Goal: Find specific page/section: Find specific page/section

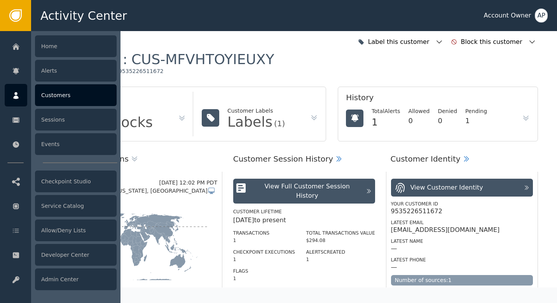
click at [21, 102] on div at bounding box center [16, 95] width 23 height 23
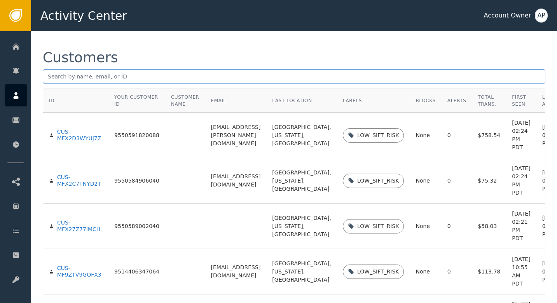
click at [81, 77] on input "text" at bounding box center [294, 76] width 503 height 15
paste input "9540103340344"
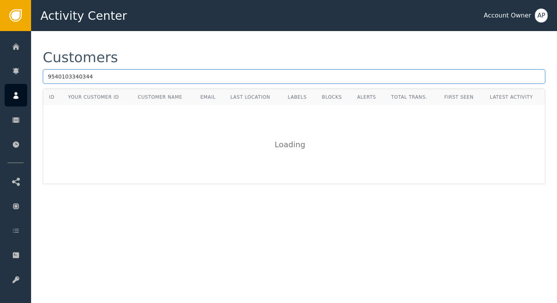
type input "9540103340344"
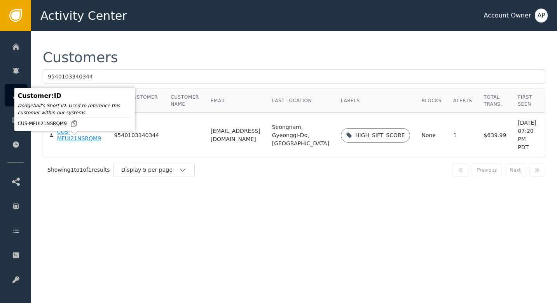
click at [65, 139] on div "CUS-MFUI21NSRQM9" at bounding box center [79, 136] width 45 height 14
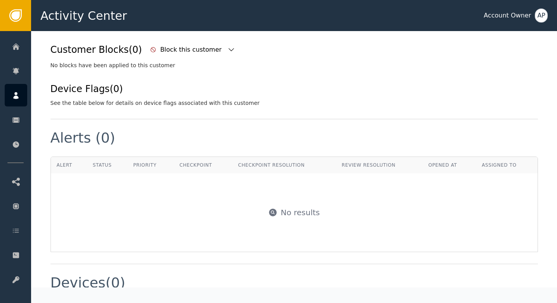
scroll to position [365, 0]
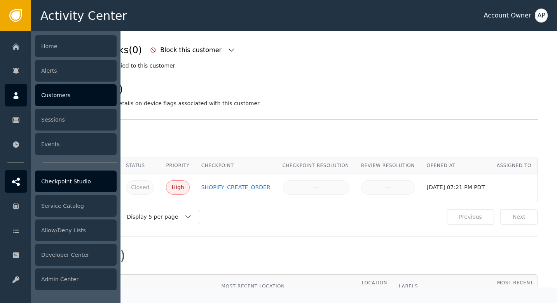
click at [54, 181] on div "Checkpoint Studio" at bounding box center [76, 182] width 82 height 22
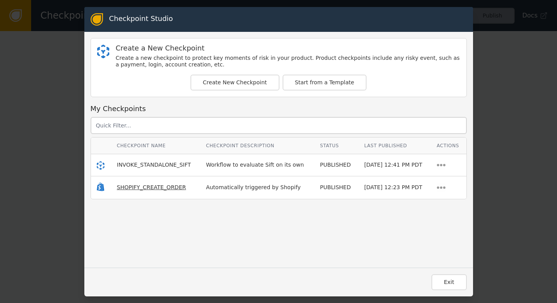
click at [157, 187] on span "SHOPIFY_CREATE_ORDER" at bounding box center [151, 187] width 69 height 6
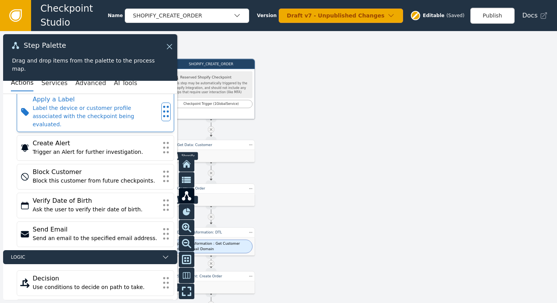
scroll to position [97, 0]
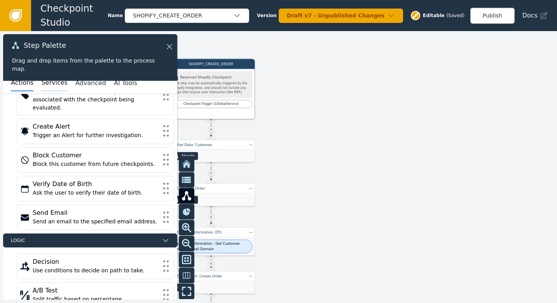
click at [52, 82] on button "Services" at bounding box center [54, 83] width 26 height 16
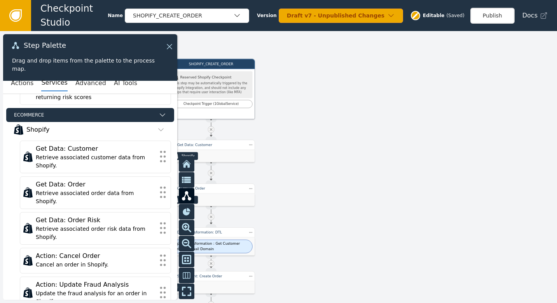
scroll to position [250, 0]
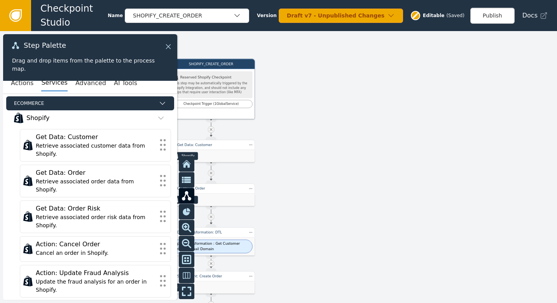
click at [169, 45] on icon at bounding box center [168, 46] width 9 height 9
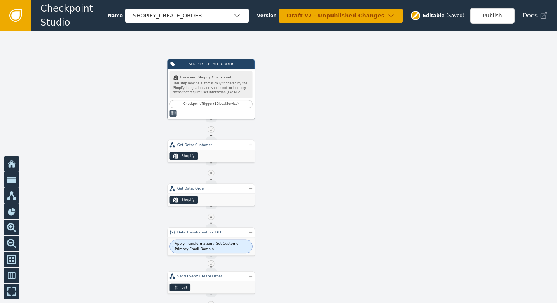
click at [18, 15] on icon at bounding box center [15, 15] width 9 height 9
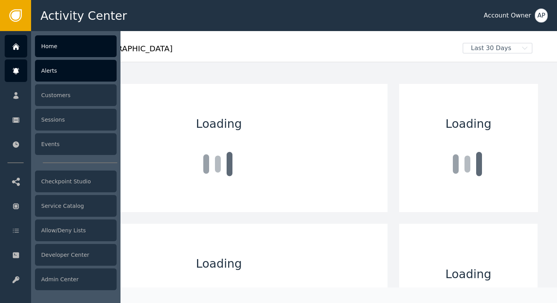
click at [60, 72] on div "Alerts" at bounding box center [76, 71] width 82 height 22
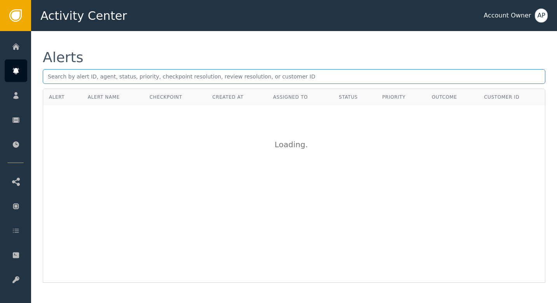
click at [73, 73] on input "text" at bounding box center [294, 76] width 503 height 15
paste input "[EMAIL_ADDRESS][DOMAIN_NAME]"
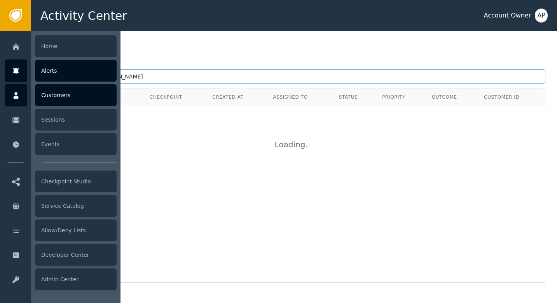
type input "[EMAIL_ADDRESS][DOMAIN_NAME]"
click at [12, 103] on div at bounding box center [16, 95] width 23 height 23
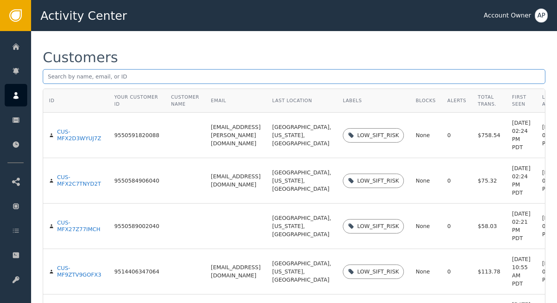
click at [105, 71] on input "text" at bounding box center [294, 76] width 503 height 15
paste input "[EMAIL_ADDRESS][DOMAIN_NAME]"
type input "[EMAIL_ADDRESS][DOMAIN_NAME]"
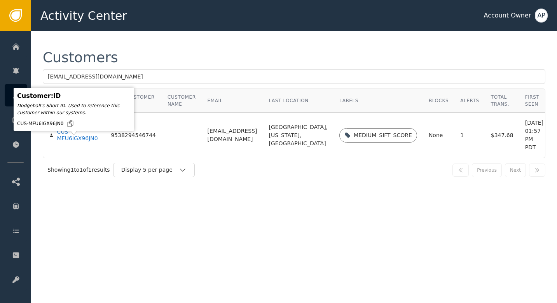
click at [75, 151] on td "CUS-MFU6IGX96JN0" at bounding box center [74, 135] width 62 height 45
click at [75, 142] on div "CUS-MFU6IGX96JN0" at bounding box center [78, 136] width 42 height 14
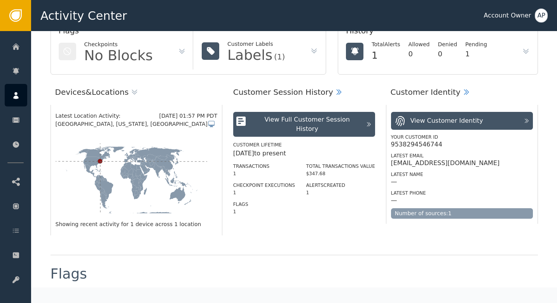
scroll to position [58, 0]
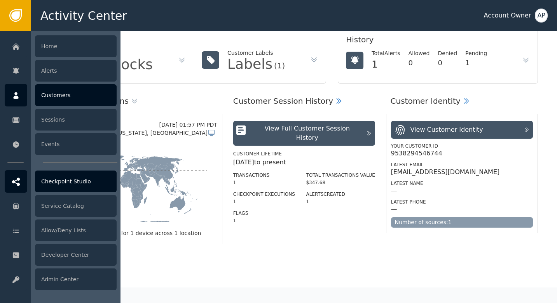
click at [62, 182] on div "Checkpoint Studio" at bounding box center [76, 182] width 82 height 22
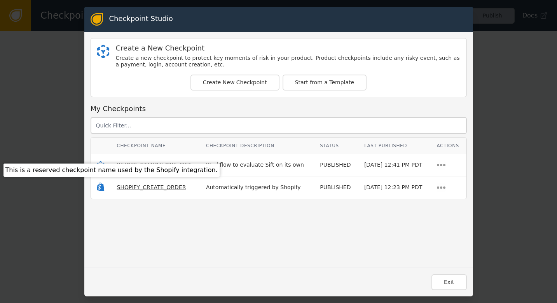
click at [132, 188] on span "SHOPIFY_CREATE_ORDER" at bounding box center [151, 187] width 69 height 6
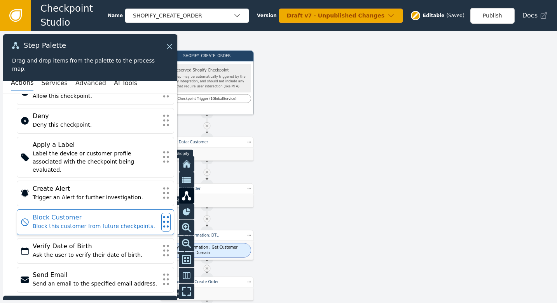
scroll to position [36, 0]
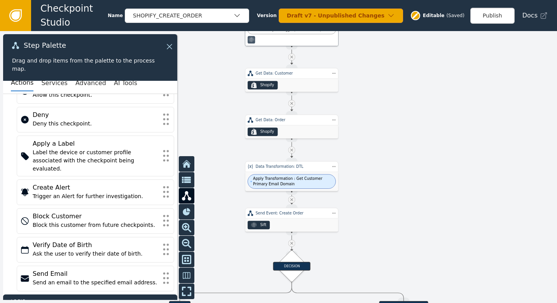
drag, startPoint x: 277, startPoint y: 168, endPoint x: 361, endPoint y: 98, distance: 109.9
click at [361, 98] on div at bounding box center [278, 167] width 557 height 272
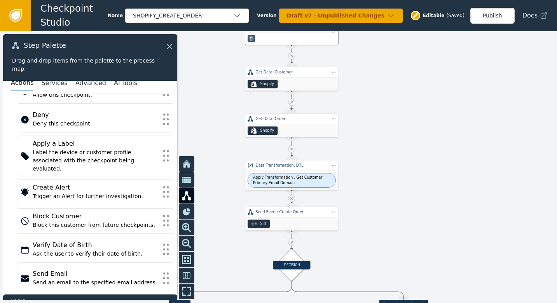
click at [63, 86] on div "Actions Services Advanced AI Tools" at bounding box center [90, 83] width 174 height 21
click at [59, 84] on button "Services" at bounding box center [54, 83] width 26 height 16
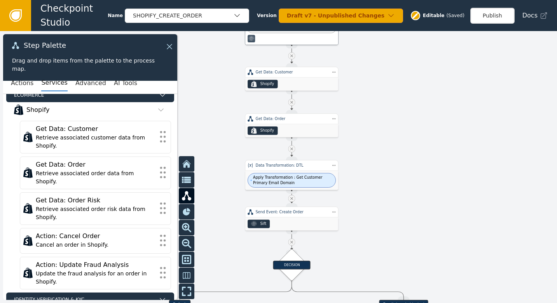
scroll to position [263, 0]
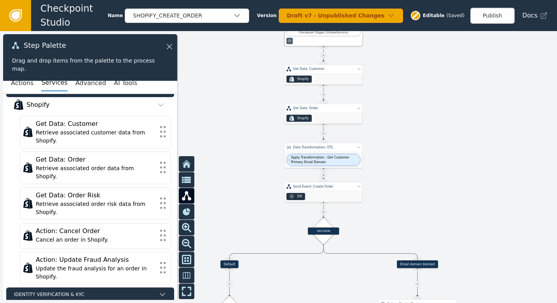
drag, startPoint x: 190, startPoint y: 124, endPoint x: 265, endPoint y: 111, distance: 75.8
click at [265, 111] on div at bounding box center [278, 167] width 557 height 272
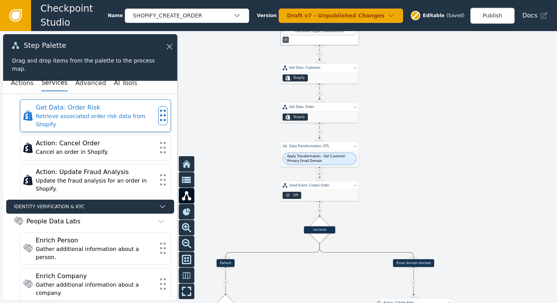
scroll to position [0, 0]
